Goal: Task Accomplishment & Management: Use online tool/utility

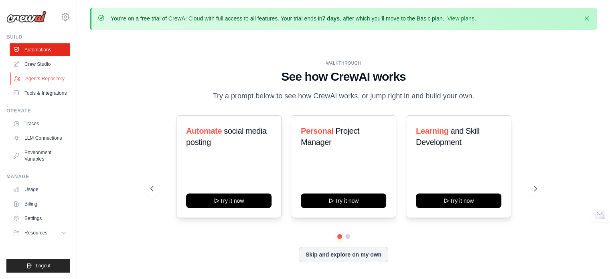
click at [60, 79] on link "Agents Repository" at bounding box center [40, 78] width 61 height 13
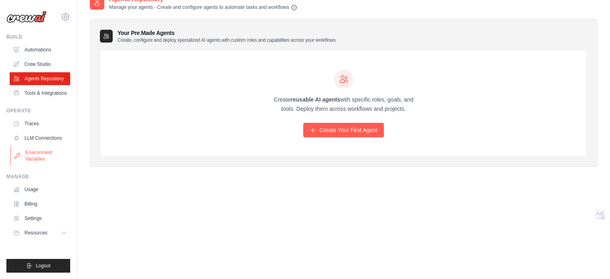
scroll to position [44, 0]
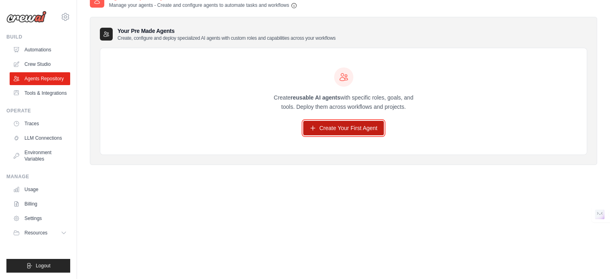
click at [337, 121] on link "Create Your First Agent" at bounding box center [343, 128] width 81 height 14
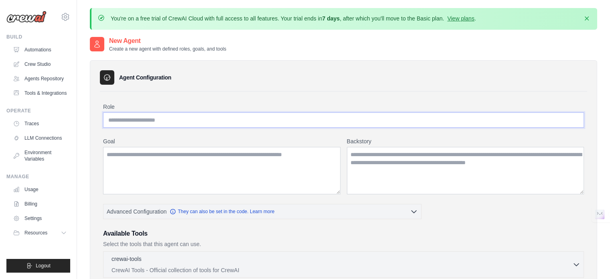
click at [168, 120] on input "Role" at bounding box center [343, 119] width 480 height 15
type input "*"
type input "**********"
click at [266, 164] on textarea "Goal" at bounding box center [221, 170] width 237 height 47
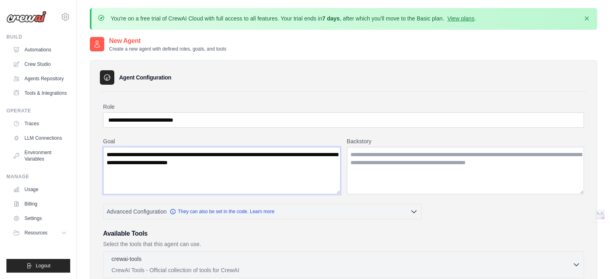
type textarea "**********"
click at [373, 156] on textarea "Backstory" at bounding box center [465, 170] width 237 height 47
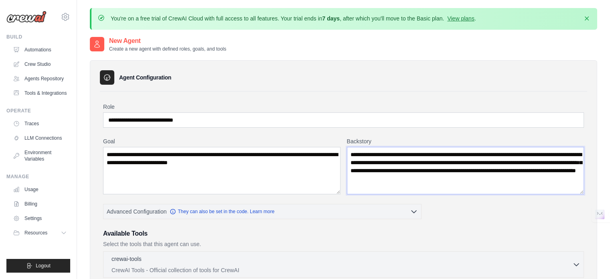
type textarea "**********"
drag, startPoint x: 221, startPoint y: 152, endPoint x: 77, endPoint y: 146, distance: 144.4
click at [77, 146] on div "You're on a free trial of CrewAI Cloud with full access to all features. Your t…" at bounding box center [343, 277] width 533 height 539
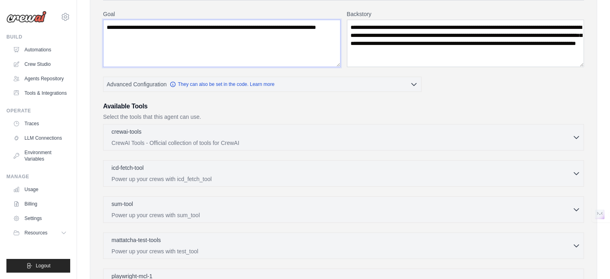
scroll to position [133, 0]
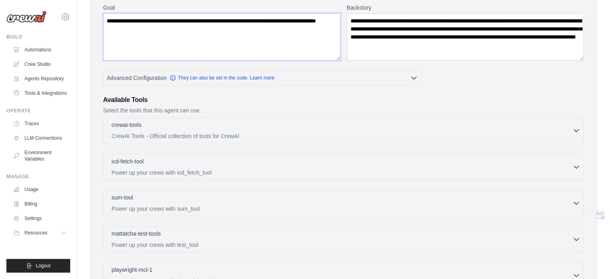
type textarea "**********"
click at [212, 132] on p "CrewAI Tools - Official collection of tools for CrewAI" at bounding box center [341, 136] width 460 height 8
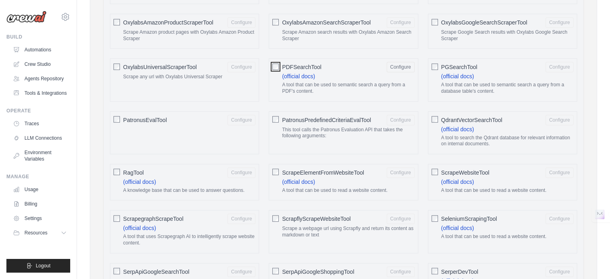
scroll to position [868, 0]
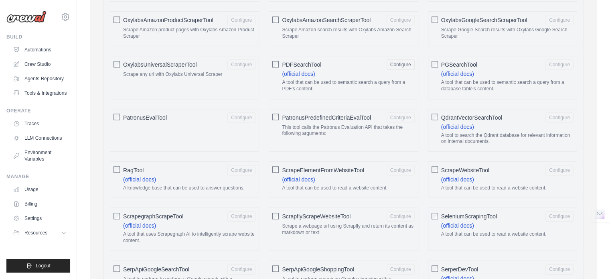
click at [438, 163] on div "ScrapeWebsiteTool Configure (official docs) A tool that can be used to read a w…" at bounding box center [502, 179] width 149 height 37
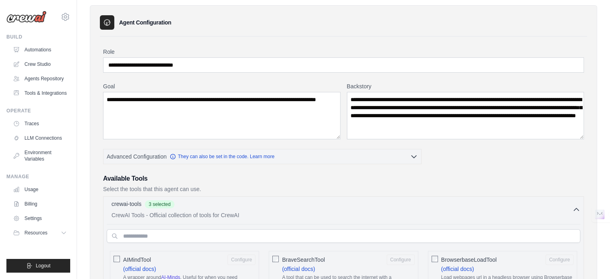
scroll to position [133, 0]
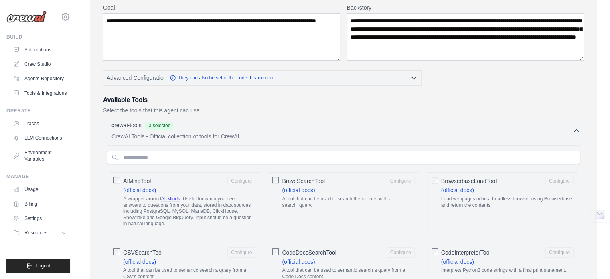
click at [284, 182] on span "BraveSearchTool" at bounding box center [303, 181] width 43 height 8
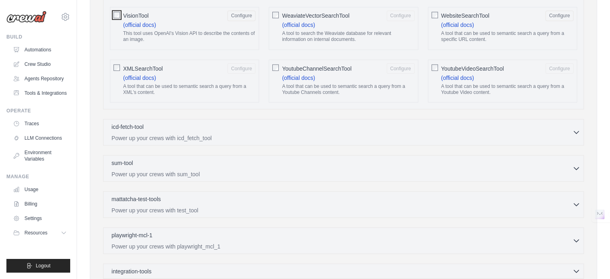
scroll to position [1469, 0]
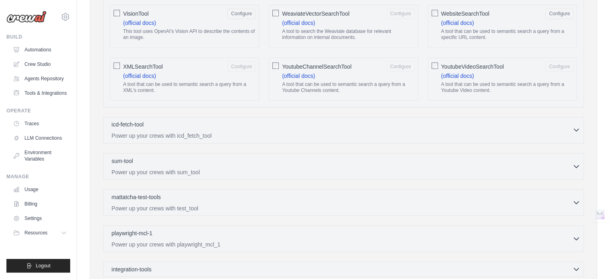
click at [217, 131] on p "Power up your crews with icd_fetch_tool" at bounding box center [341, 135] width 460 height 8
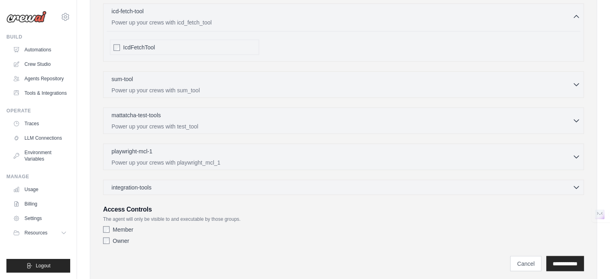
scroll to position [1585, 0]
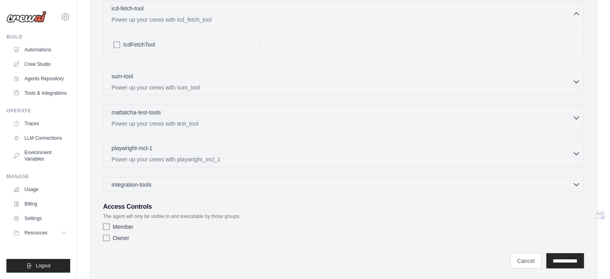
click at [211, 144] on div "playwright-mcl-1 0 selected" at bounding box center [341, 149] width 460 height 10
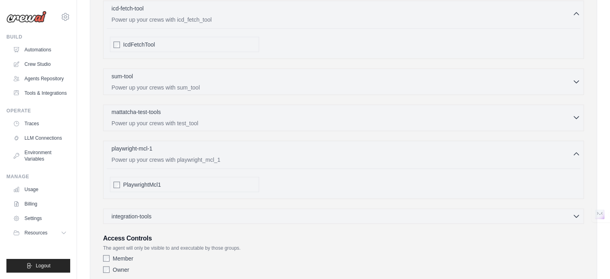
click at [215, 119] on p "Power up your crews with test_tool" at bounding box center [341, 123] width 460 height 8
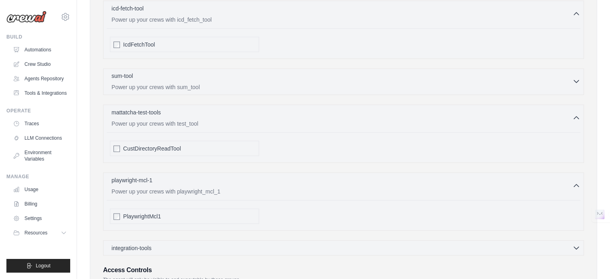
click at [215, 83] on p "Power up your crews with sum_tool" at bounding box center [341, 87] width 460 height 8
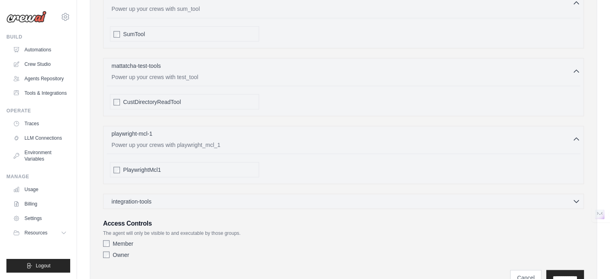
scroll to position [1679, 0]
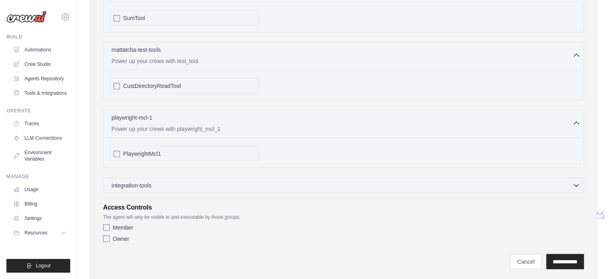
click at [333, 223] on div "Member" at bounding box center [343, 227] width 480 height 8
click at [560, 254] on input "**********" at bounding box center [565, 261] width 38 height 15
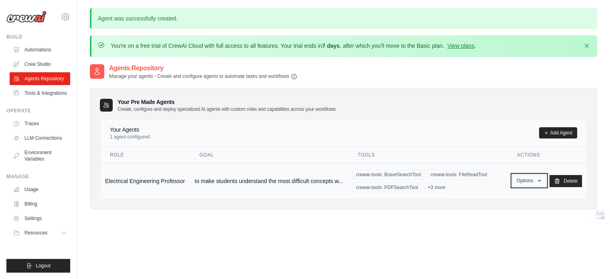
click at [543, 180] on button "Options" at bounding box center [529, 180] width 34 height 12
click at [521, 198] on link "Show" at bounding box center [517, 199] width 58 height 14
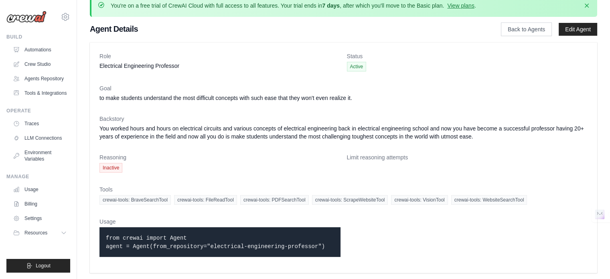
scroll to position [14, 0]
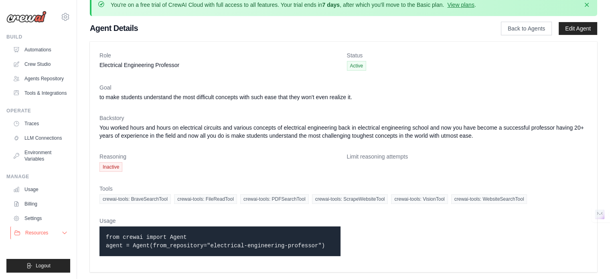
click at [41, 229] on span "Resources" at bounding box center [36, 232] width 23 height 6
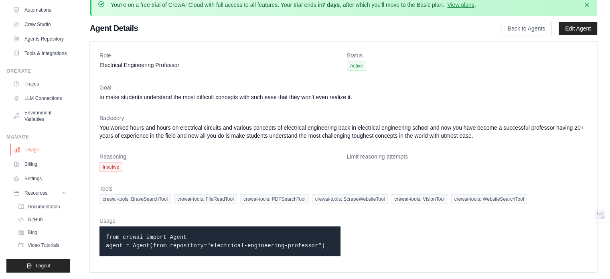
scroll to position [59, 0]
click at [40, 97] on link "LLM Connections" at bounding box center [40, 98] width 61 height 13
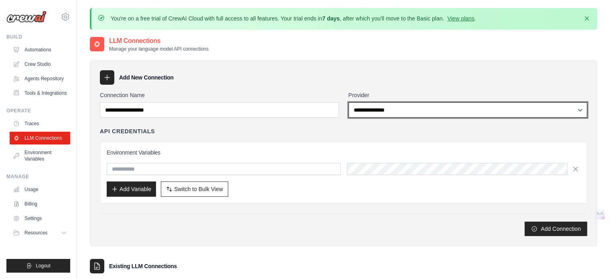
click at [388, 114] on select "**********" at bounding box center [467, 109] width 239 height 15
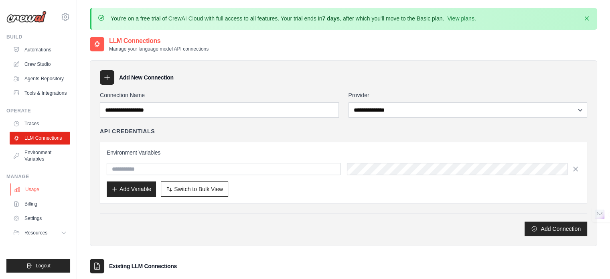
click at [33, 187] on link "Usage" at bounding box center [40, 189] width 61 height 13
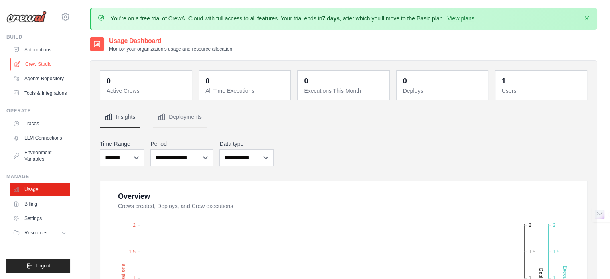
click at [42, 65] on link "Crew Studio" at bounding box center [40, 64] width 61 height 13
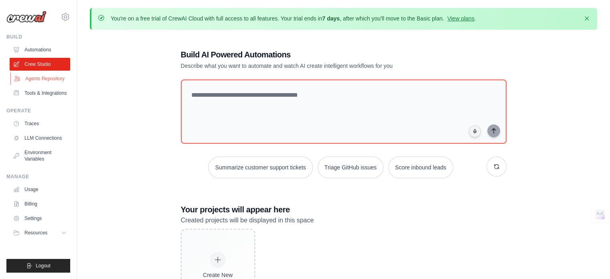
click at [51, 83] on link "Agents Repository" at bounding box center [40, 78] width 61 height 13
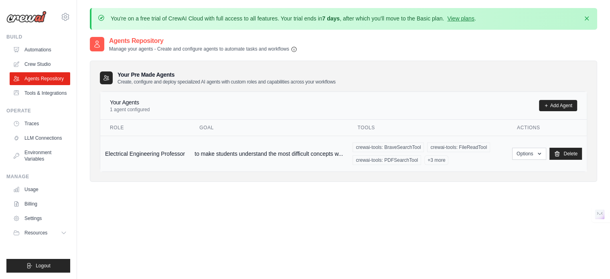
click at [166, 155] on td "Electrical Engineering Professor" at bounding box center [144, 153] width 89 height 36
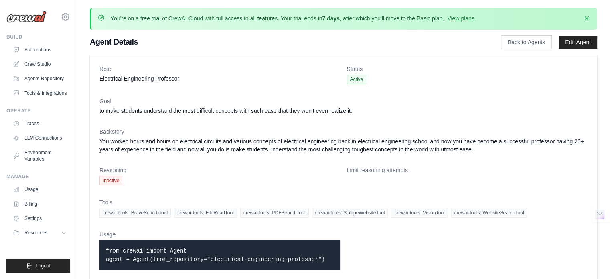
click at [391, 75] on dd "Active" at bounding box center [467, 80] width 241 height 10
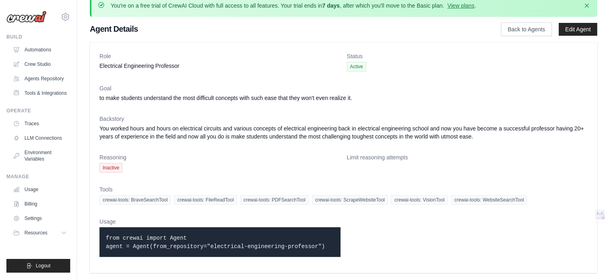
scroll to position [14, 0]
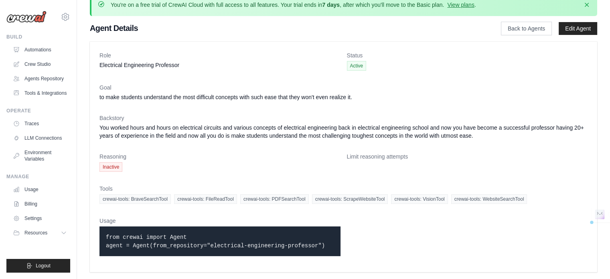
drag, startPoint x: 105, startPoint y: 234, endPoint x: 323, endPoint y: 246, distance: 218.8
click at [323, 246] on div "from crewai import Agent agent = Agent(from_repository="electrical-engineering-…" at bounding box center [219, 241] width 241 height 30
click at [371, 234] on dl "Role Electrical Engineering Professor Status Active Goal to make students under…" at bounding box center [343, 156] width 488 height 211
click at [44, 186] on link "Usage" at bounding box center [40, 189] width 61 height 13
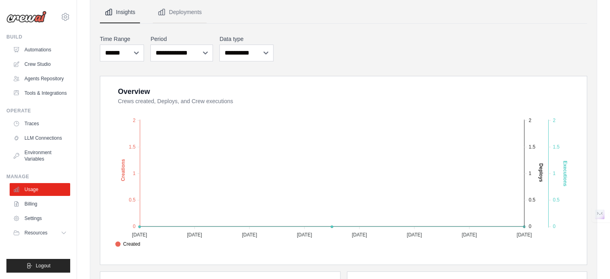
scroll to position [133, 0]
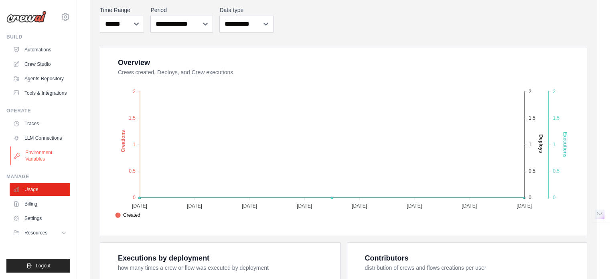
click at [54, 150] on link "Environment Variables" at bounding box center [40, 155] width 61 height 19
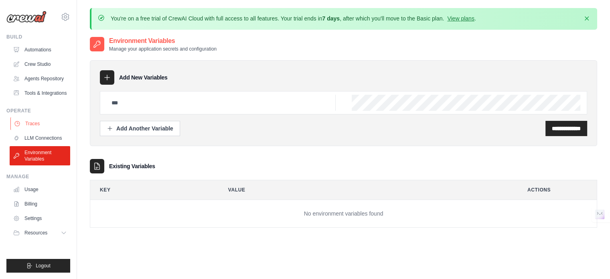
click at [43, 123] on link "Traces" at bounding box center [40, 123] width 61 height 13
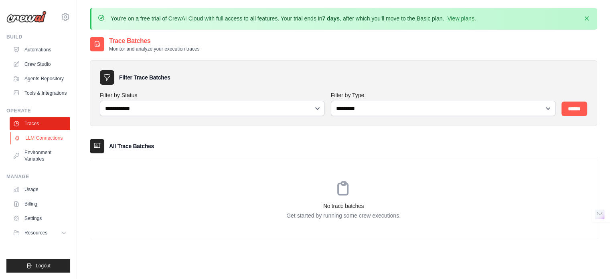
click at [47, 138] on link "LLM Connections" at bounding box center [40, 137] width 61 height 13
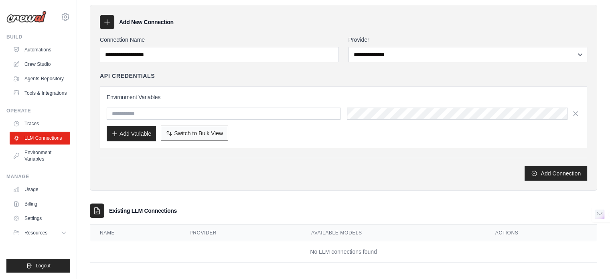
scroll to position [58, 0]
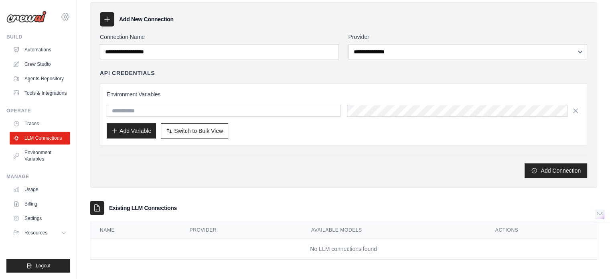
click at [71, 18] on div "chetakbheem88@gmail.com Settings Build Automations" at bounding box center [38, 139] width 77 height 279
click at [68, 18] on icon at bounding box center [65, 16] width 7 height 7
click at [258, 23] on div "Add New Connection" at bounding box center [343, 19] width 487 height 14
